Goal: Task Accomplishment & Management: Use online tool/utility

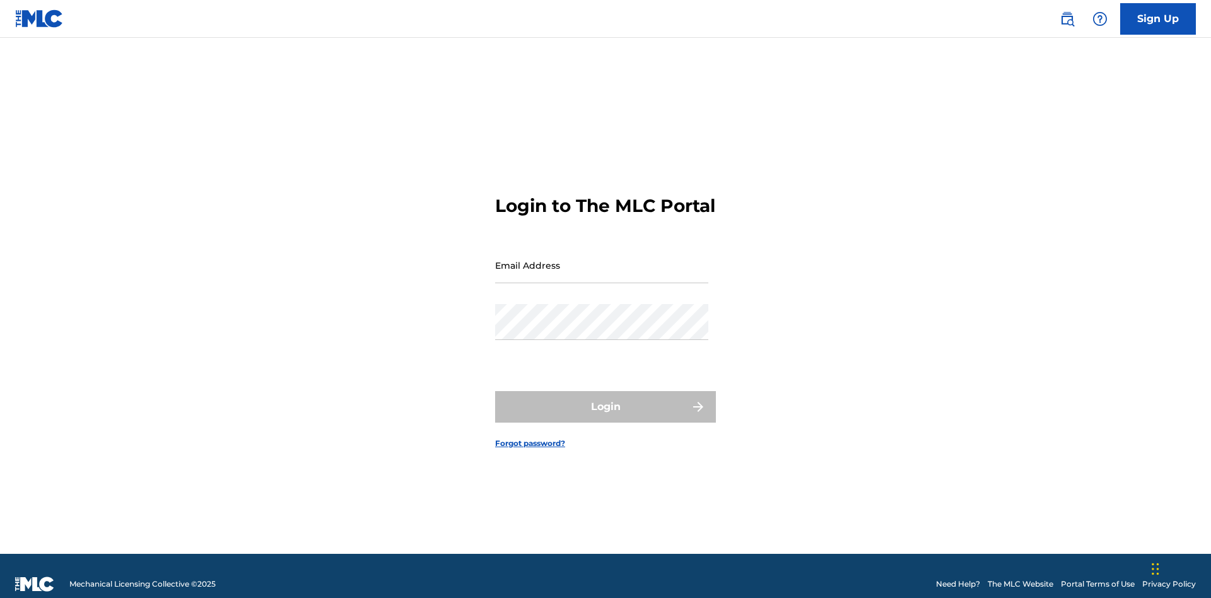
scroll to position [16, 0]
click at [602, 259] on input "Email Address" at bounding box center [601, 265] width 213 height 36
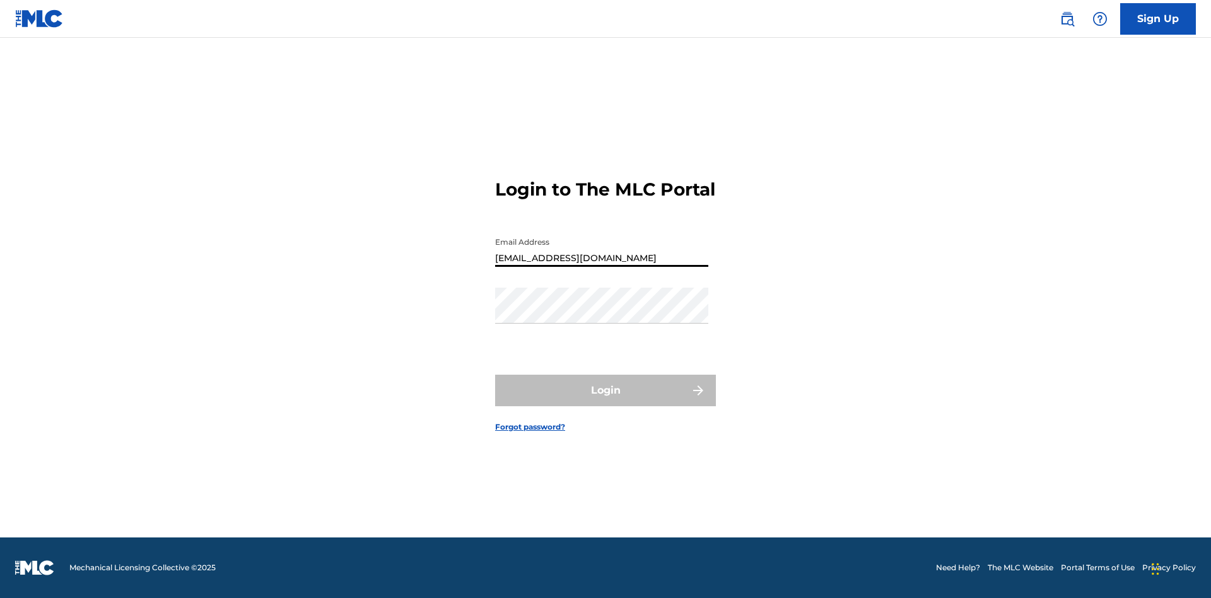
type input "[EMAIL_ADDRESS][DOMAIN_NAME]"
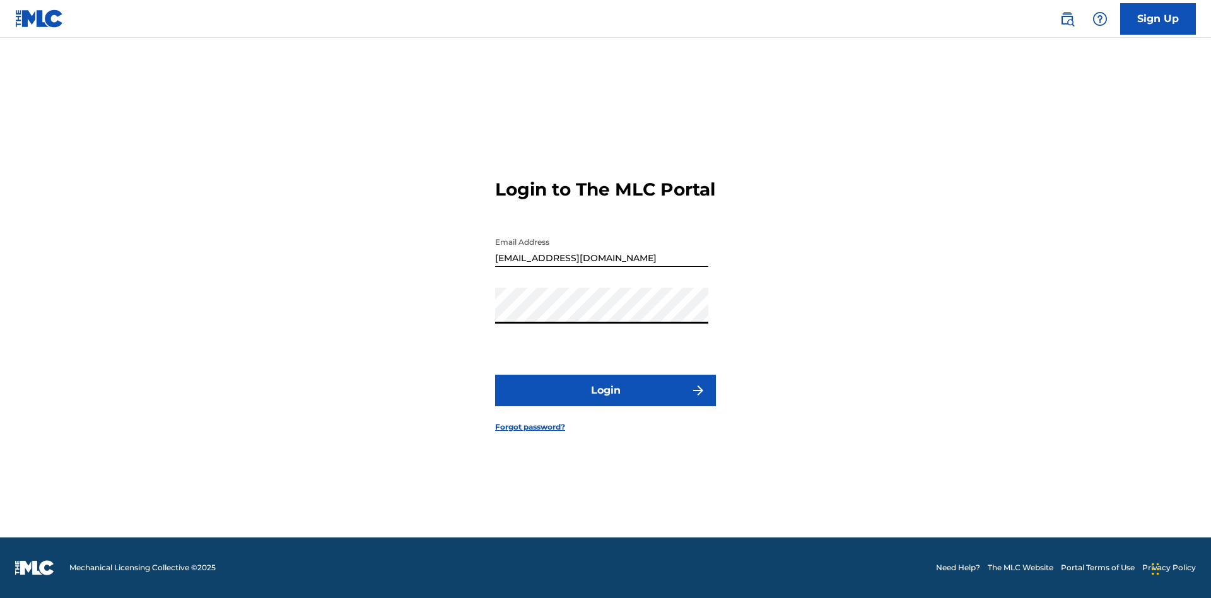
click at [605, 401] on button "Login" at bounding box center [605, 391] width 221 height 32
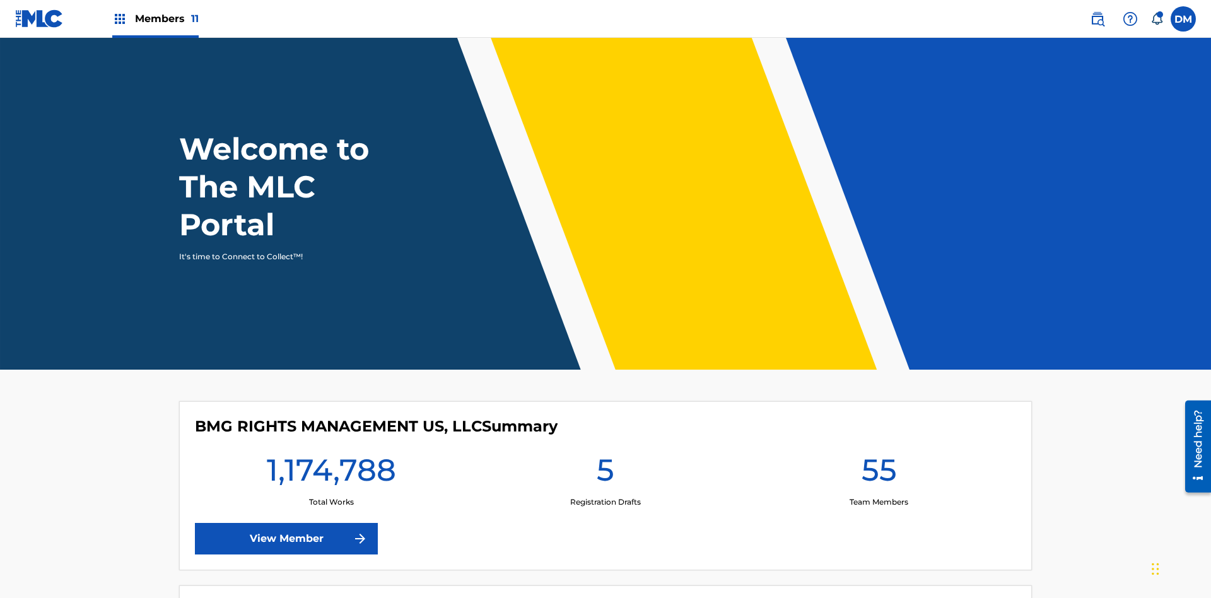
click at [155, 18] on span "Members 11" at bounding box center [167, 18] width 64 height 15
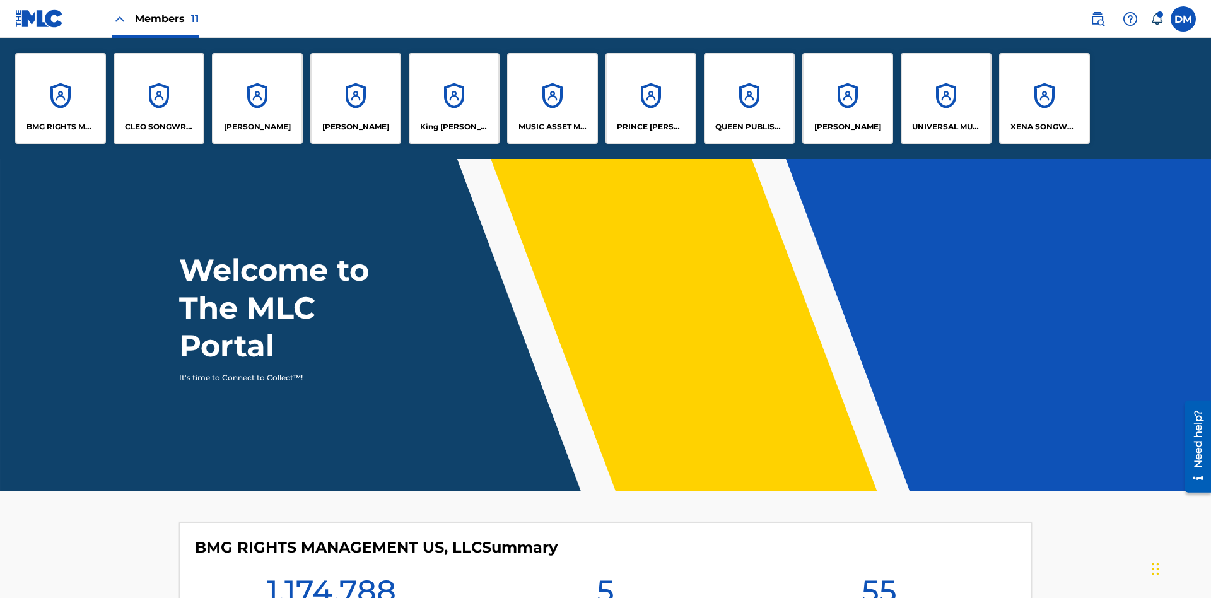
click at [61, 127] on p "BMG RIGHTS MANAGEMENT US, LLC" at bounding box center [60, 126] width 69 height 11
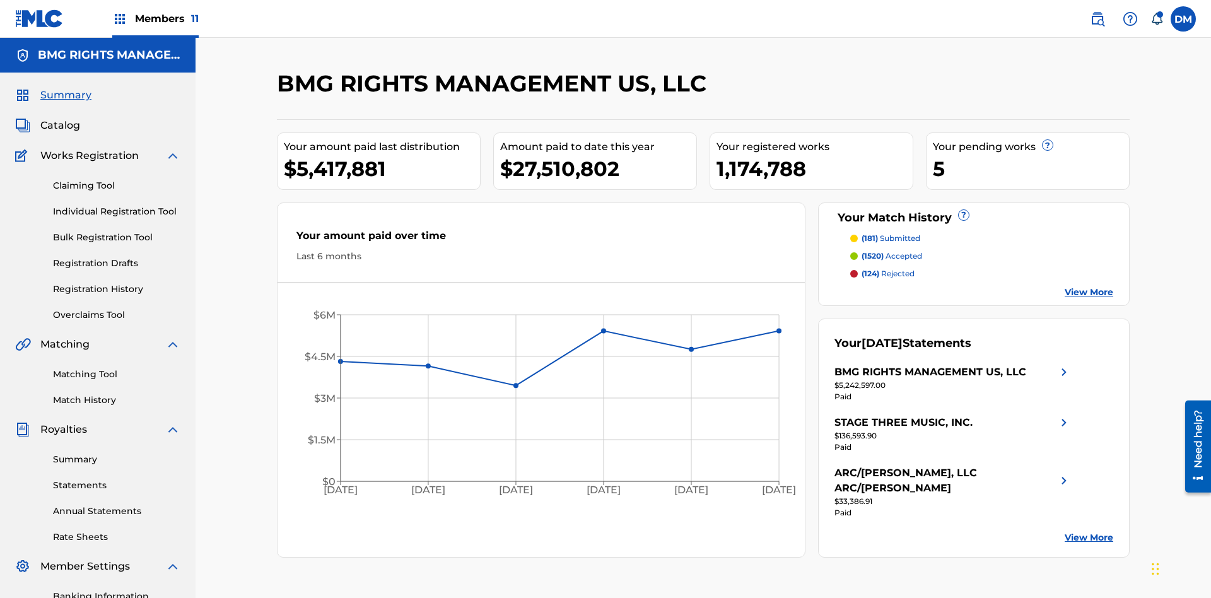
click at [117, 308] on link "Overclaims Tool" at bounding box center [116, 314] width 127 height 13
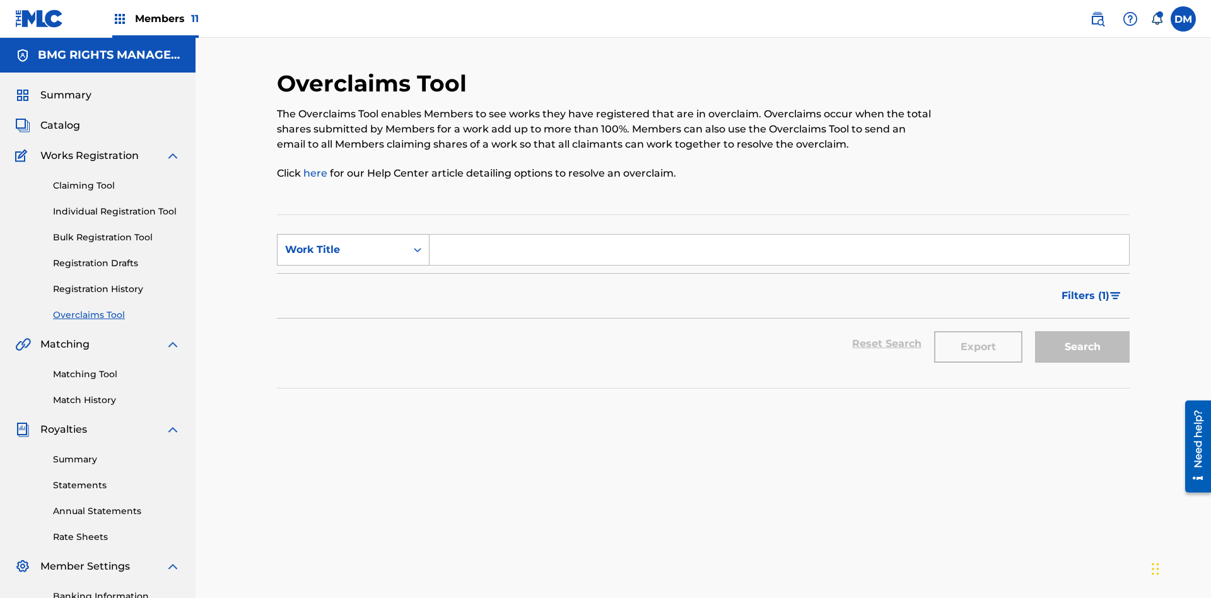
click at [342, 242] on div "Work Title" at bounding box center [341, 249] width 113 height 15
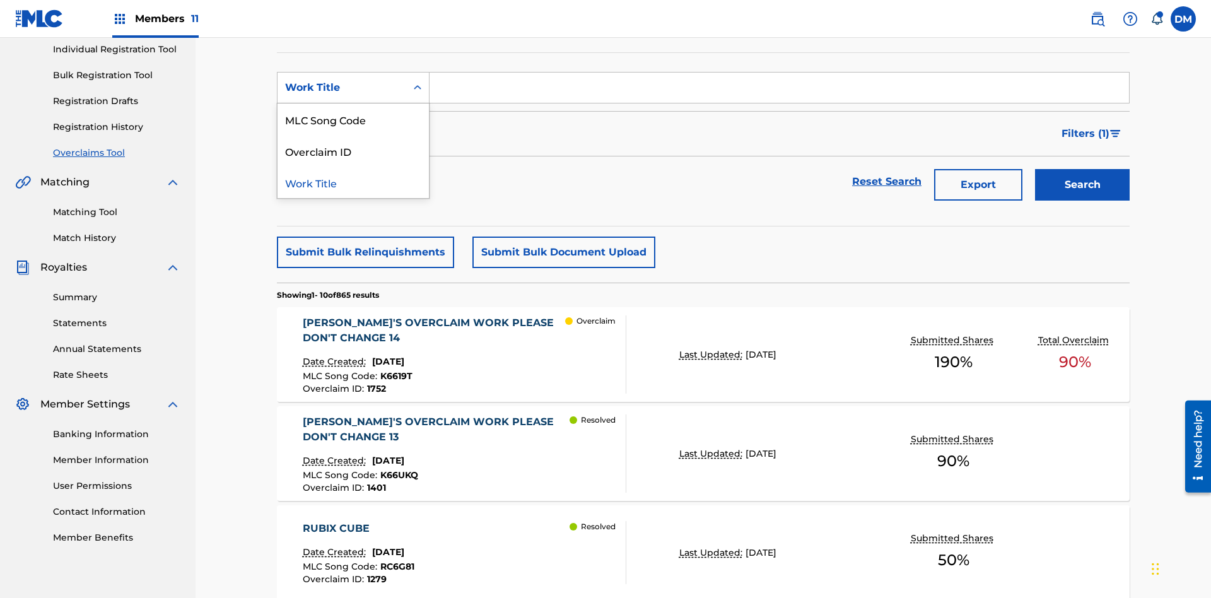
click at [353, 119] on div "MLC Song Code" at bounding box center [352, 119] width 151 height 32
click at [779, 91] on input "Search Form" at bounding box center [778, 88] width 699 height 30
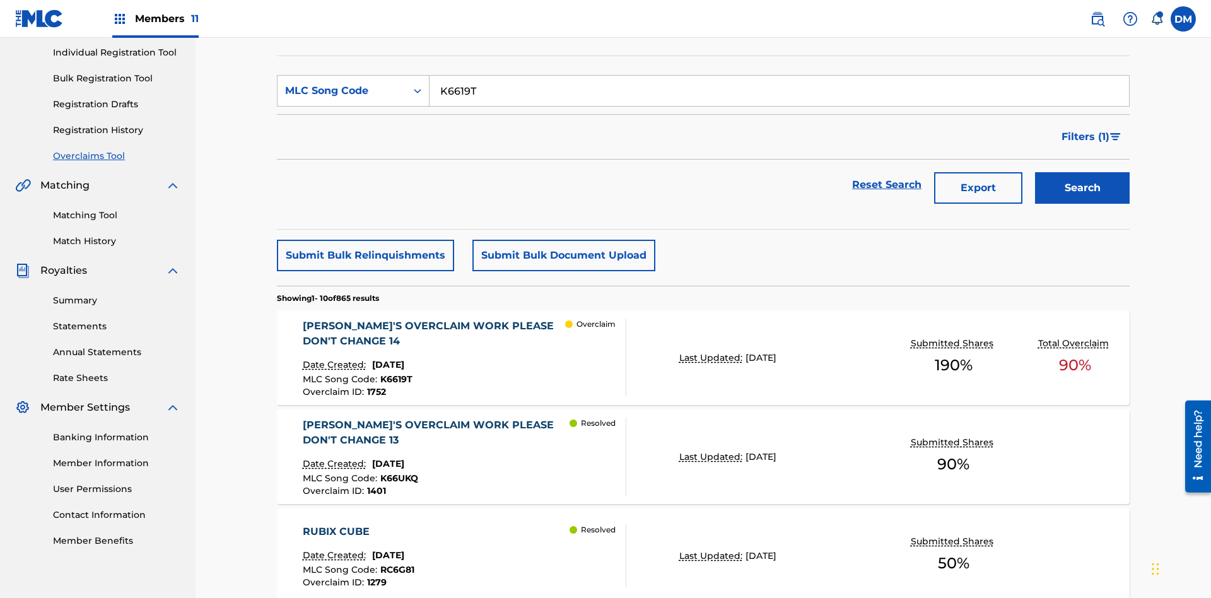
type input "K6619T"
click at [1082, 172] on button "Search" at bounding box center [1082, 188] width 95 height 32
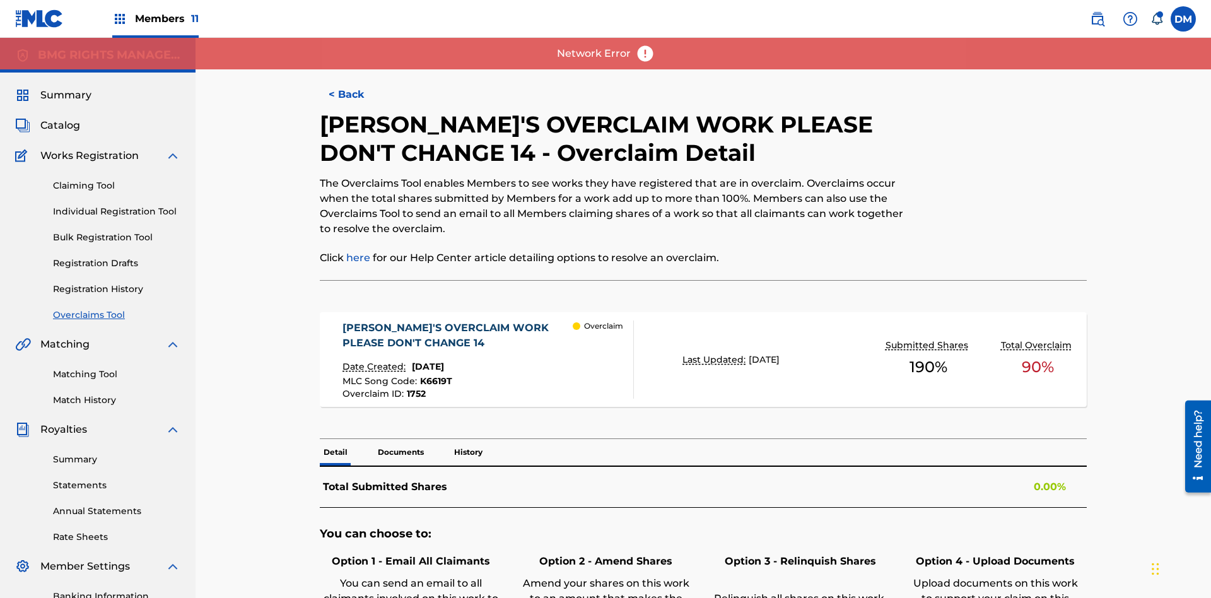
scroll to position [35, 0]
